Goal: Find specific page/section: Find specific page/section

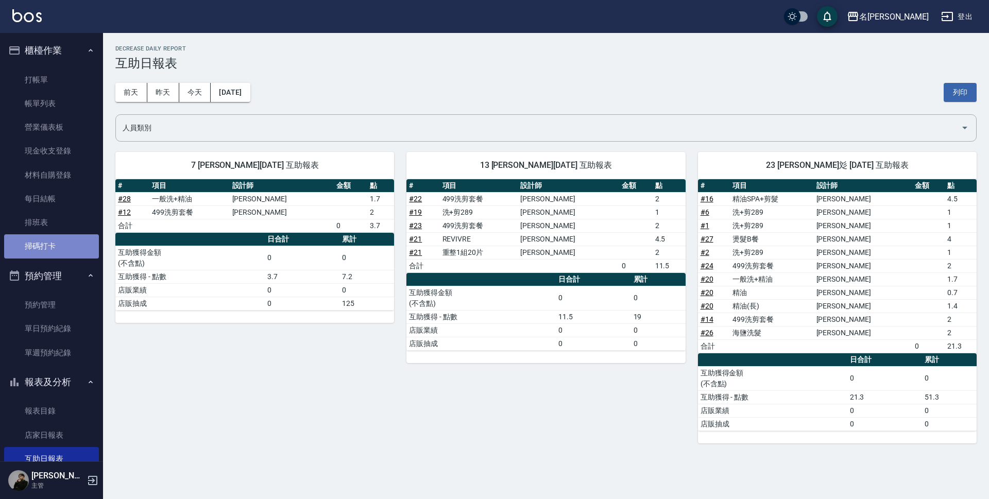
click at [55, 245] on link "掃碼打卡" at bounding box center [51, 246] width 95 height 24
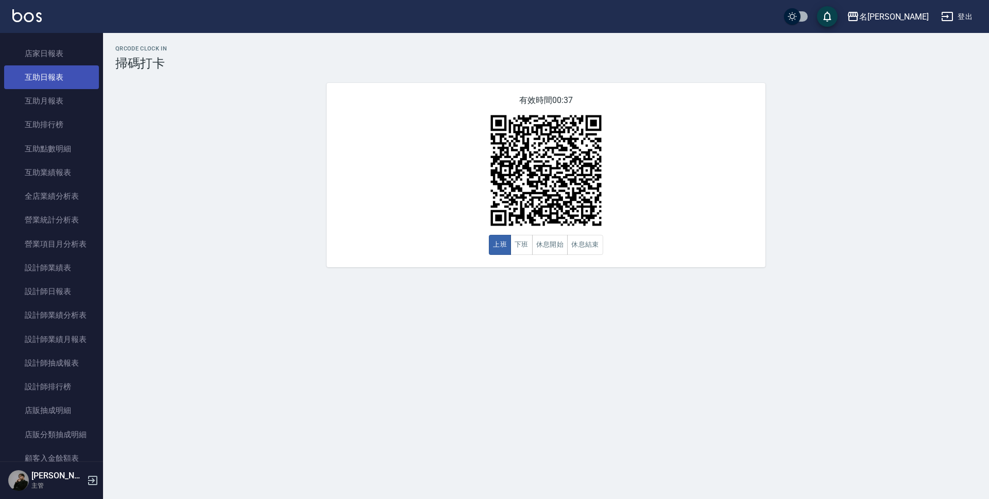
scroll to position [363, 0]
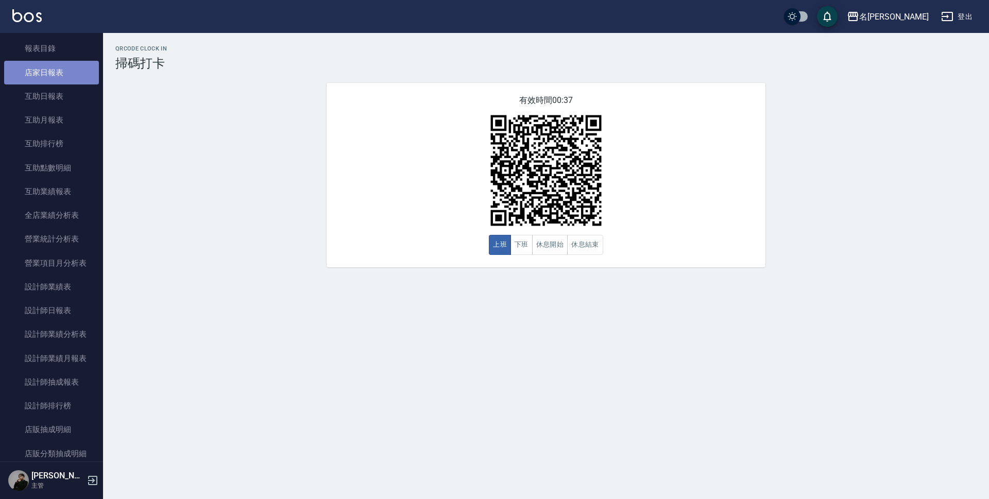
click at [69, 65] on link "店家日報表" at bounding box center [51, 73] width 95 height 24
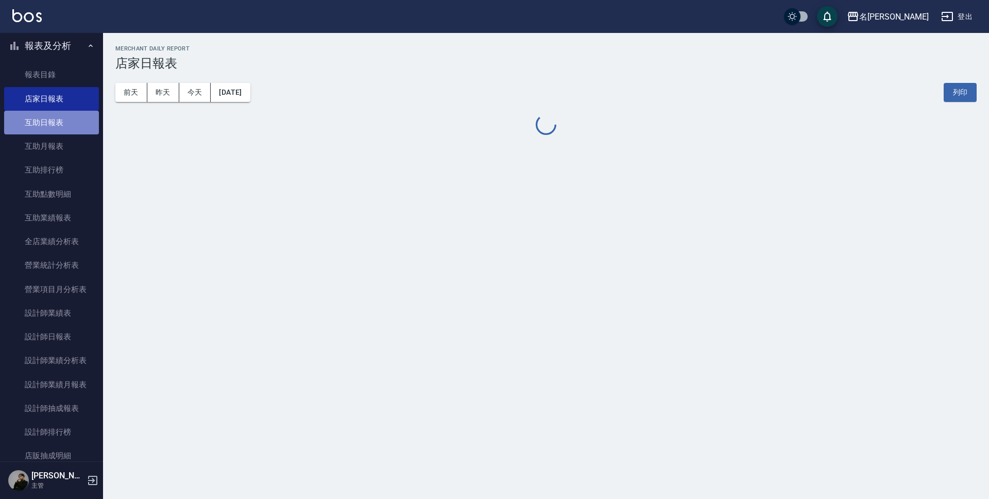
click at [71, 115] on link "互助日報表" at bounding box center [51, 123] width 95 height 24
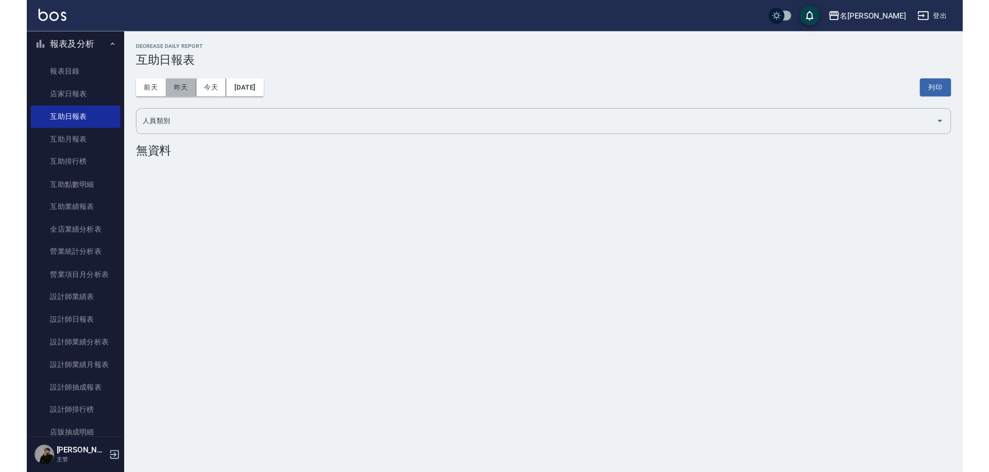
scroll to position [335, 0]
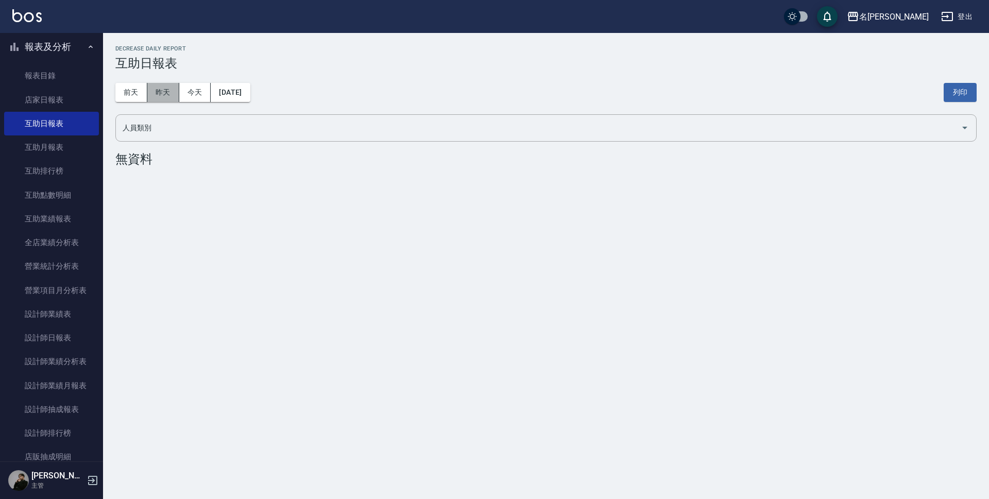
click at [176, 88] on button "昨天" at bounding box center [163, 92] width 32 height 19
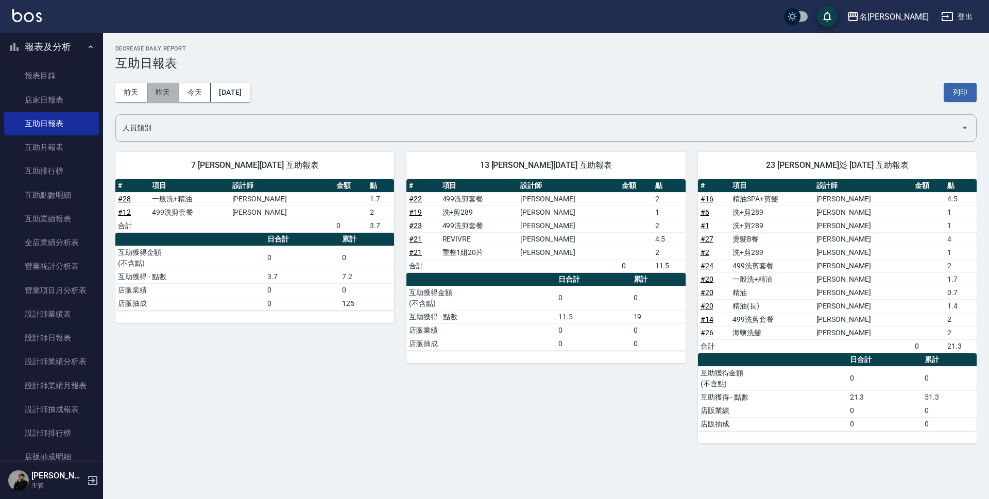
click at [176, 88] on button "昨天" at bounding box center [163, 92] width 32 height 19
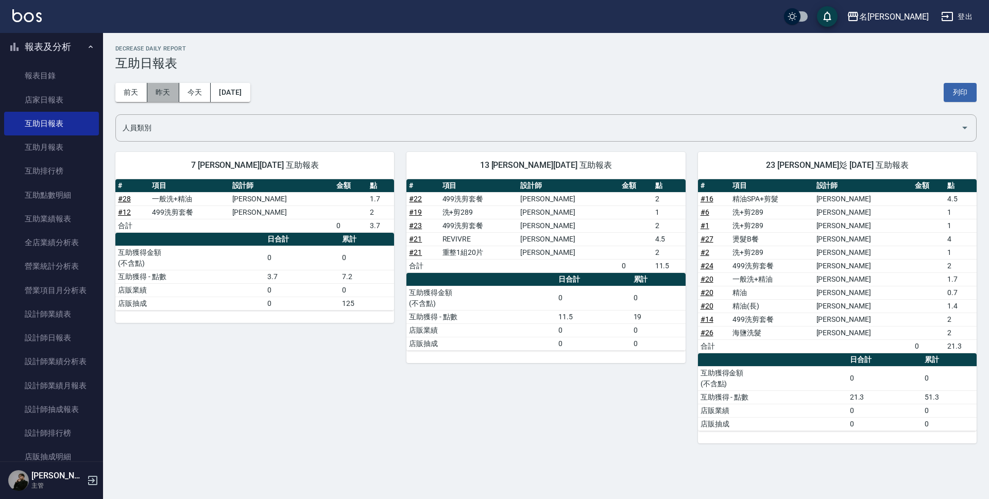
click at [176, 88] on button "昨天" at bounding box center [163, 92] width 32 height 19
